Goal: Task Accomplishment & Management: Manage account settings

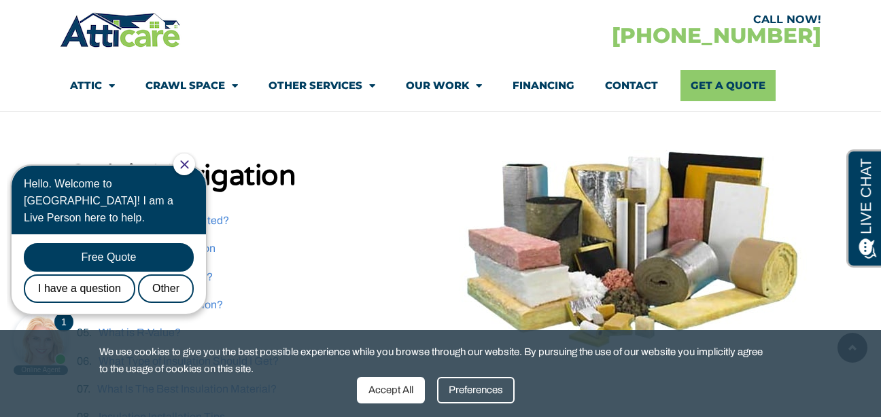
scroll to position [308, 0]
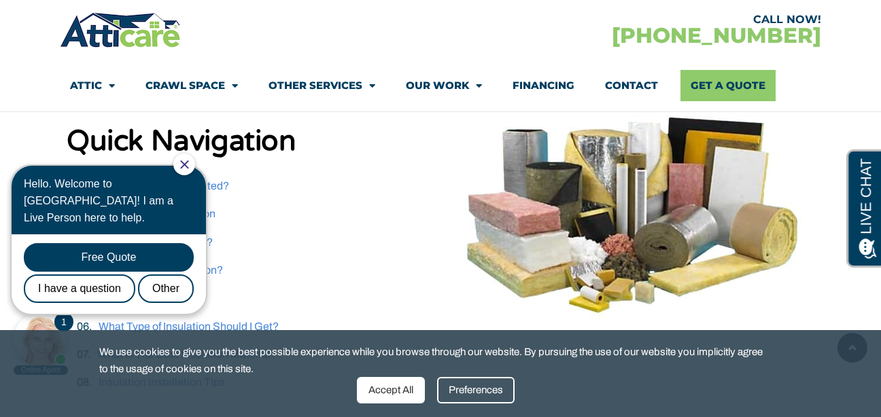
click at [192, 159] on div at bounding box center [184, 165] width 22 height 22
click at [188, 164] on icon "Close Chat" at bounding box center [184, 164] width 8 height 8
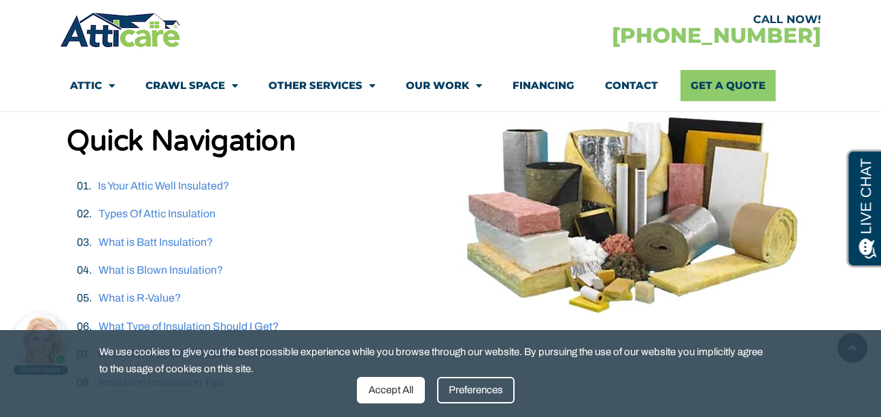
click at [463, 396] on div "Preferences" at bounding box center [476, 390] width 78 height 27
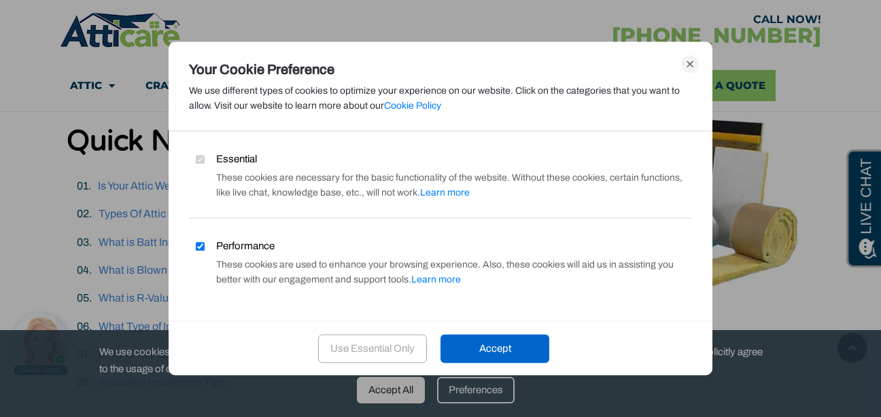
click at [201, 249] on input "Performance" at bounding box center [200, 246] width 9 height 9
checkbox input "false"
click at [360, 349] on div "Use Essential Only" at bounding box center [372, 349] width 109 height 29
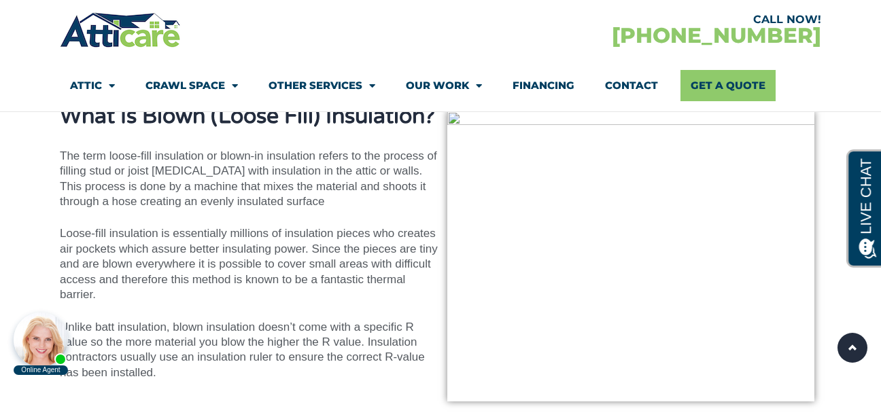
scroll to position [2955, 0]
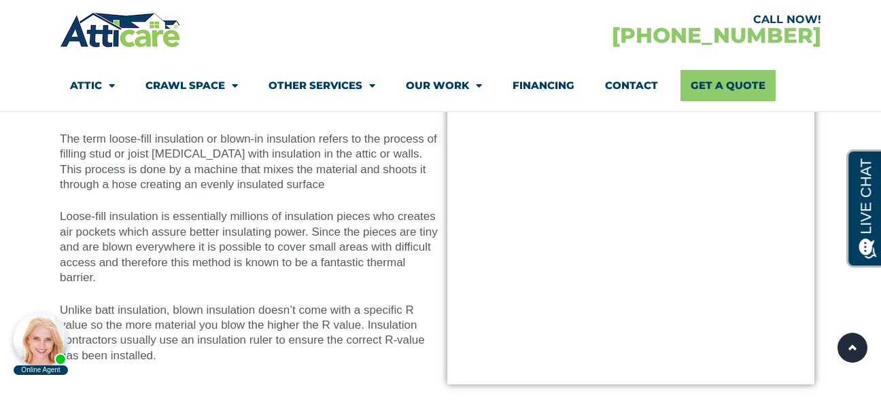
click at [879, 147] on section "What Is Blown (Loose Fill) Insulation? The term loose-fill insulation or blown-…" at bounding box center [440, 240] width 881 height 332
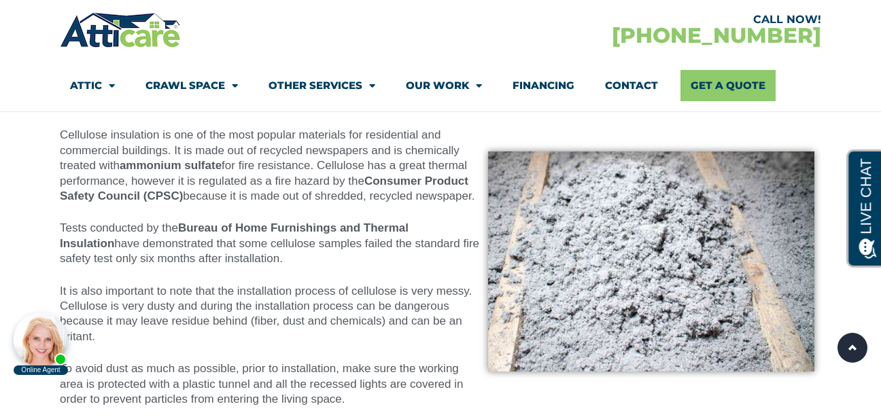
scroll to position [5348, 0]
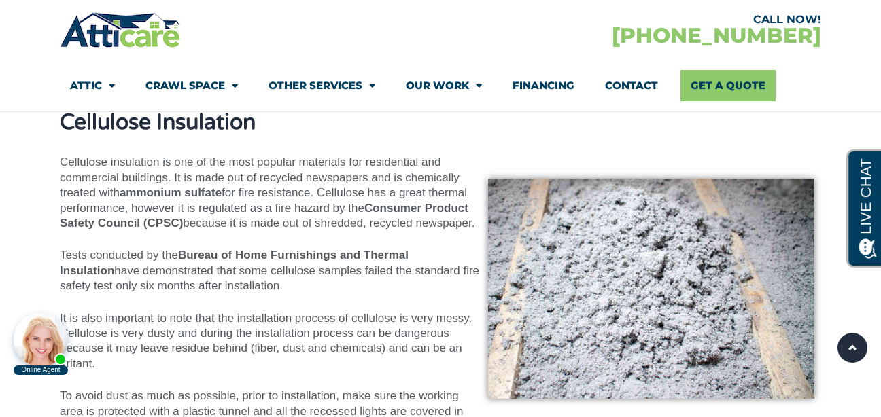
click at [879, 147] on section "Cellulose Insulation Cellulose insulation is one of the most popular materials …" at bounding box center [440, 282] width 881 height 370
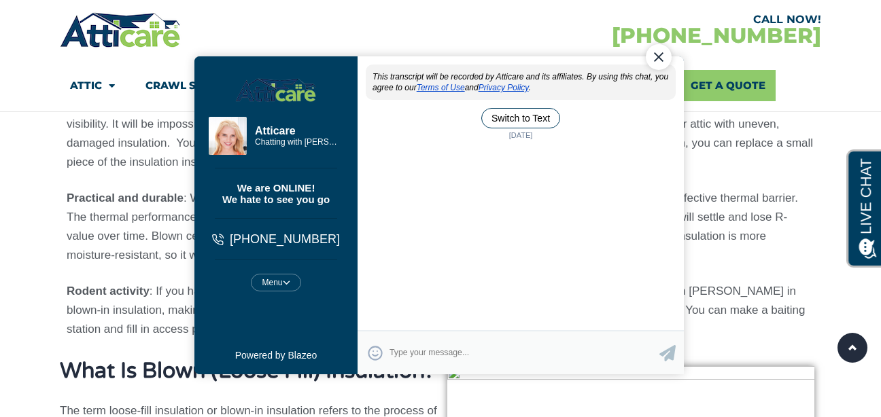
scroll to position [0, 0]
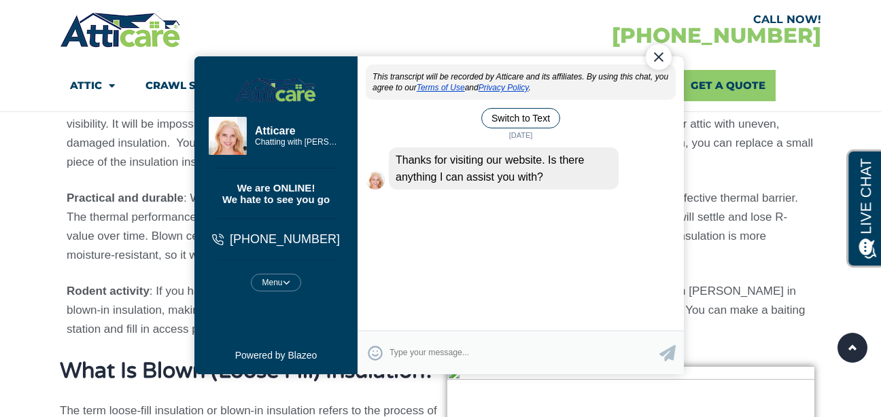
drag, startPoint x: 656, startPoint y: 58, endPoint x: 836, endPoint y: 69, distance: 180.5
click at [656, 57] on div "Close Chat" at bounding box center [659, 57] width 26 height 26
